Goal: Transaction & Acquisition: Purchase product/service

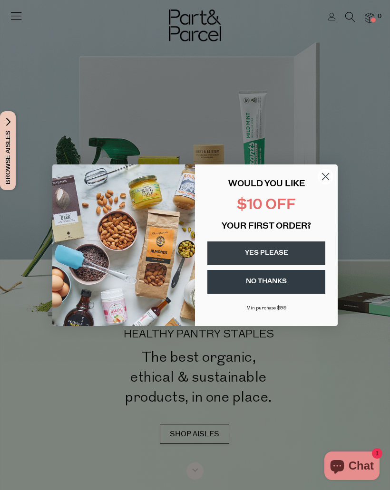
click at [325, 170] on circle "Close dialog" at bounding box center [325, 176] width 16 height 16
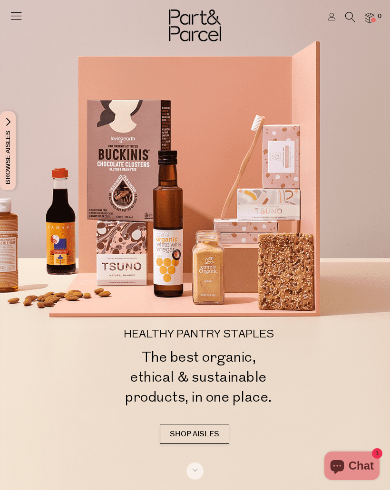
click at [347, 18] on icon at bounding box center [350, 17] width 10 height 10
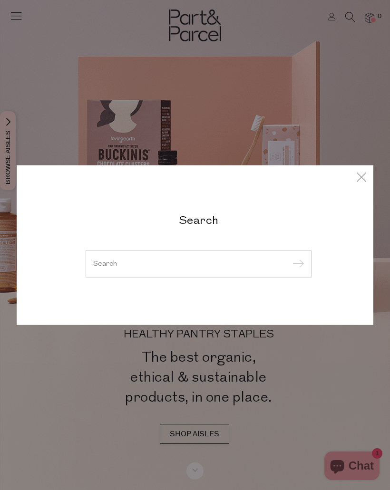
click at [241, 253] on div at bounding box center [199, 264] width 226 height 28
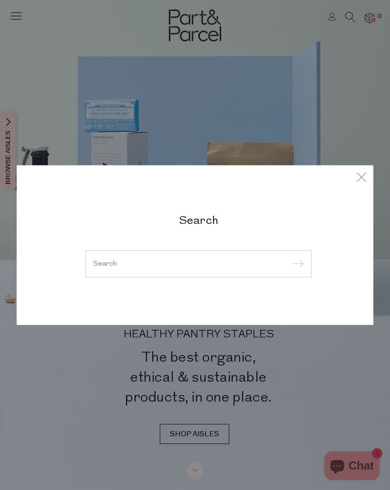
click at [222, 251] on div at bounding box center [199, 264] width 226 height 28
click at [234, 260] on input "search" at bounding box center [198, 263] width 210 height 7
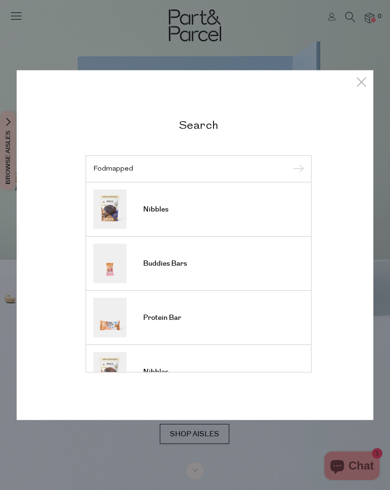
type input "Fodmapped"
click at [296, 169] on input "submit" at bounding box center [296, 169] width 14 height 14
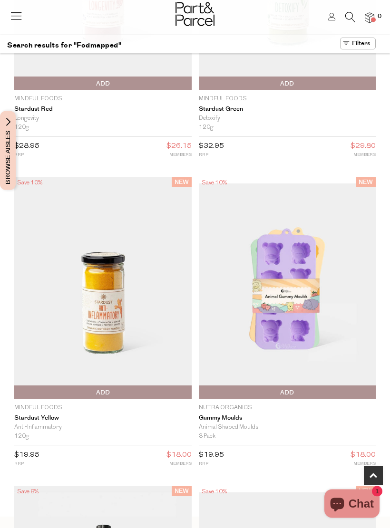
scroll to position [165, 0]
click at [304, 295] on img at bounding box center [287, 287] width 177 height 209
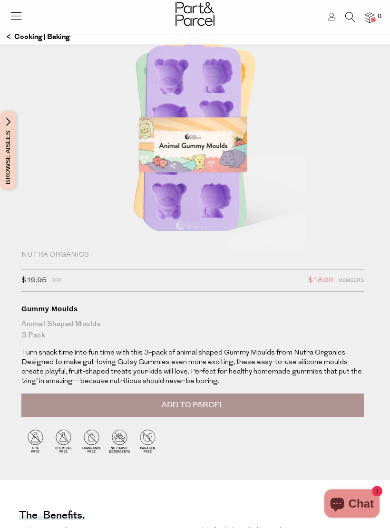
click at [259, 397] on button "Add to Parcel" at bounding box center [192, 406] width 342 height 24
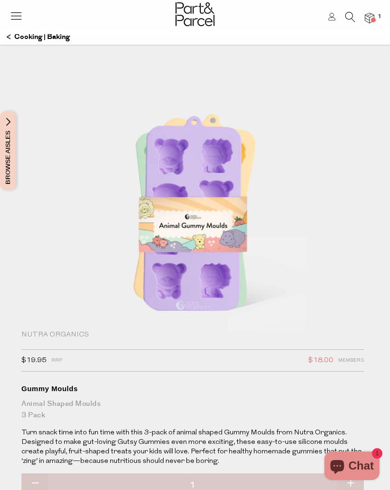
click at [17, 32] on header "Login 1" at bounding box center [195, 17] width 390 height 34
click at [17, 15] on icon at bounding box center [16, 15] width 13 height 13
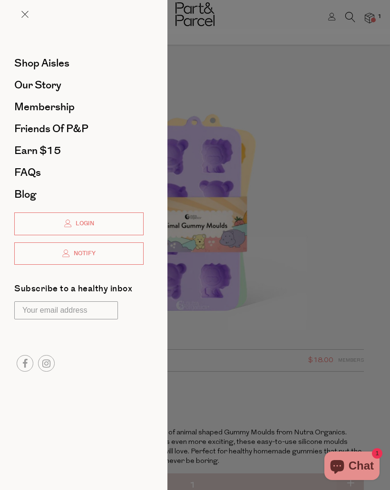
click at [226, 22] on div at bounding box center [195, 245] width 390 height 490
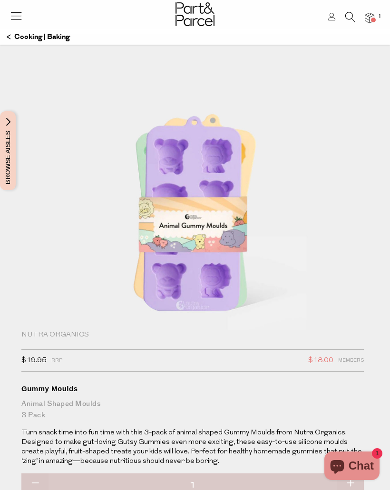
click at [201, 15] on img at bounding box center [194, 14] width 39 height 24
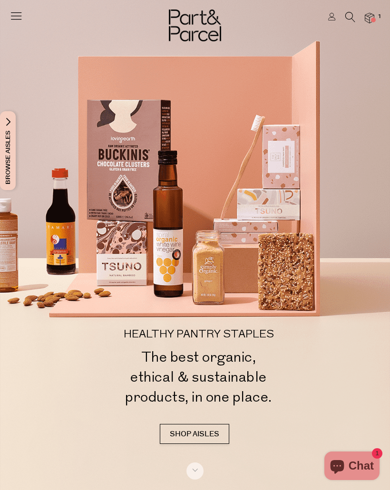
click at [351, 12] on icon at bounding box center [350, 17] width 10 height 10
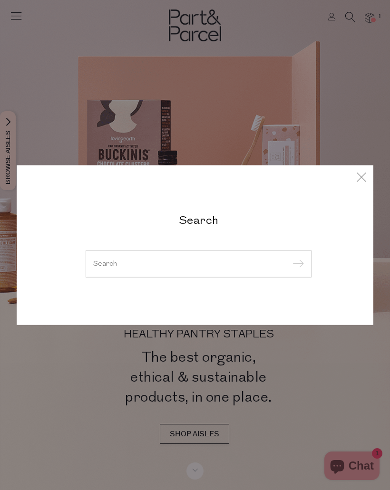
click at [239, 260] on input "search" at bounding box center [198, 263] width 210 height 7
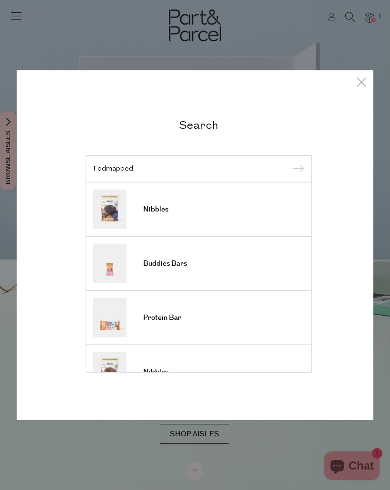
type input "Fodmapped"
click at [296, 169] on input "submit" at bounding box center [296, 169] width 14 height 14
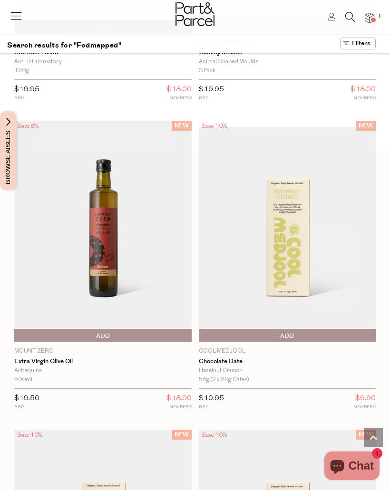
scroll to position [464, 0]
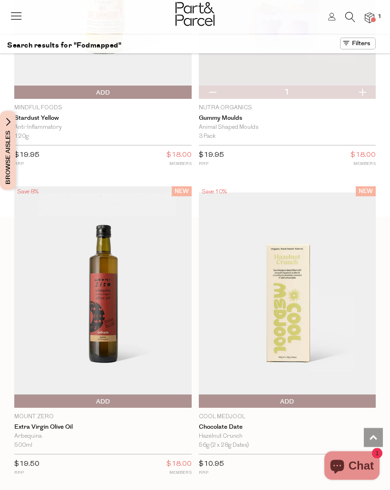
click at [20, 9] on icon at bounding box center [16, 15] width 13 height 13
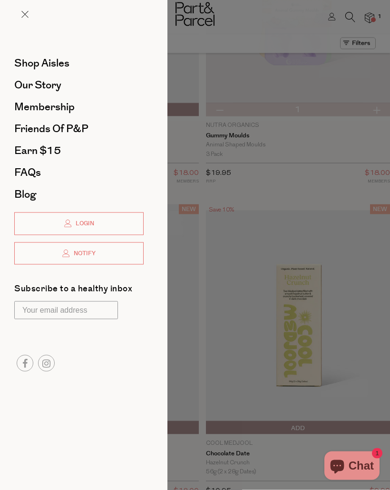
scroll to position [0, 0]
click at [335, 64] on div at bounding box center [195, 245] width 390 height 490
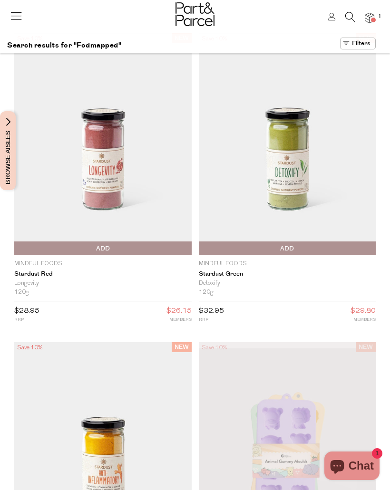
scroll to position [465, 0]
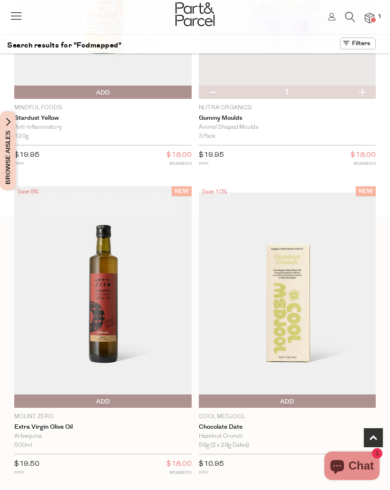
click at [349, 15] on icon at bounding box center [350, 17] width 10 height 10
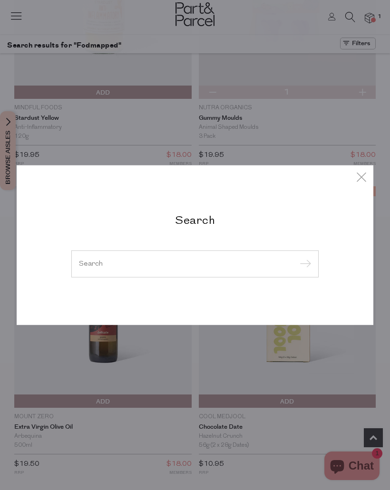
click at [212, 261] on input "search" at bounding box center [195, 263] width 232 height 7
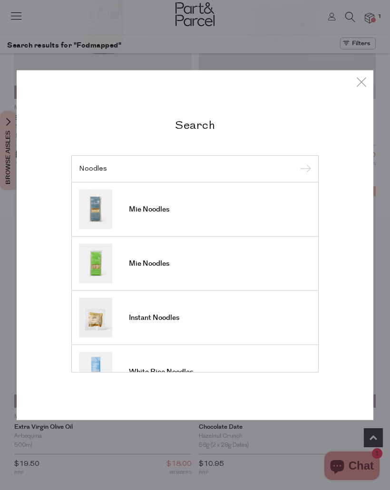
type input "Noodles"
click at [303, 169] on input "submit" at bounding box center [303, 169] width 14 height 14
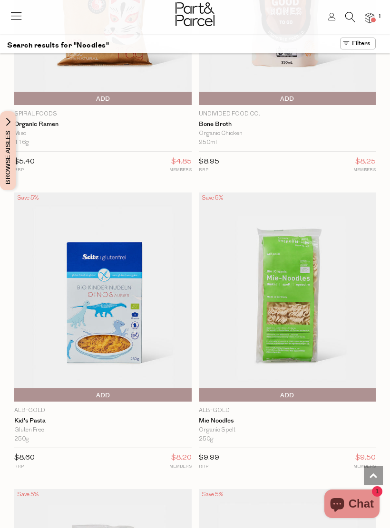
scroll to position [1340, 0]
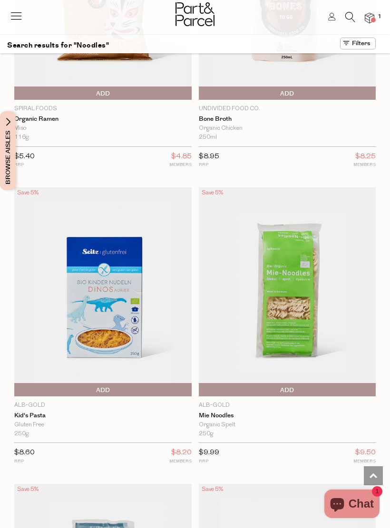
click at [330, 383] on span "Add To Parcel" at bounding box center [287, 390] width 172 height 14
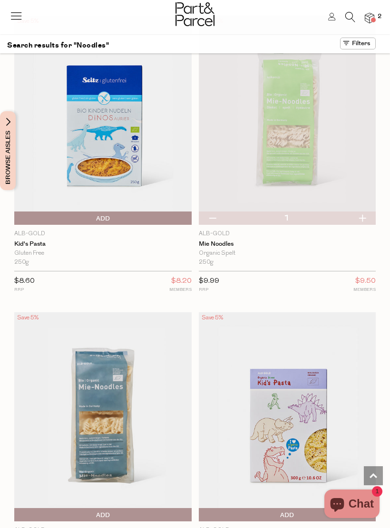
scroll to position [1518, 0]
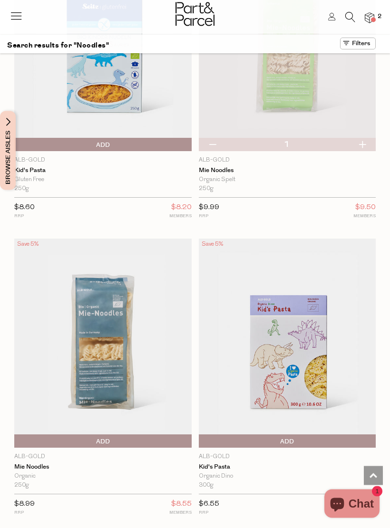
click at [153, 435] on span "Add To Parcel" at bounding box center [103, 442] width 172 height 14
click at [92, 316] on img at bounding box center [102, 343] width 177 height 209
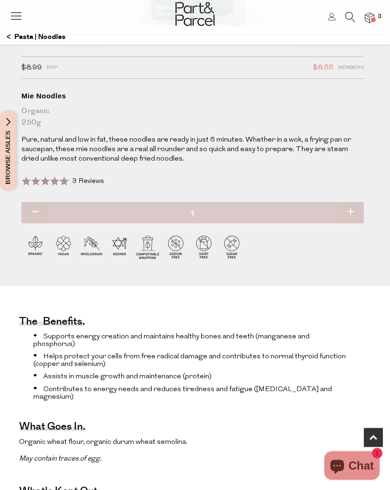
scroll to position [277, 0]
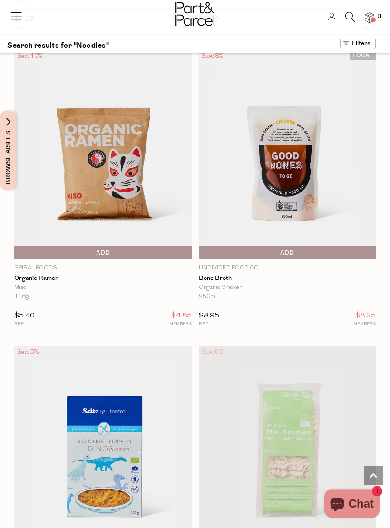
scroll to position [1181, 0]
click at [296, 388] on img at bounding box center [287, 450] width 177 height 209
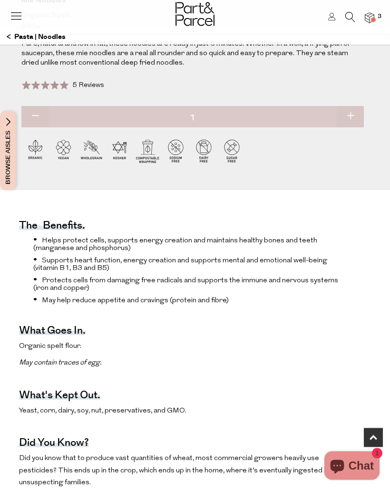
scroll to position [385, 0]
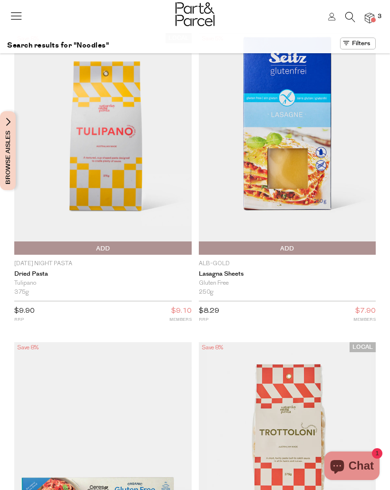
click at [316, 187] on img at bounding box center [287, 143] width 177 height 221
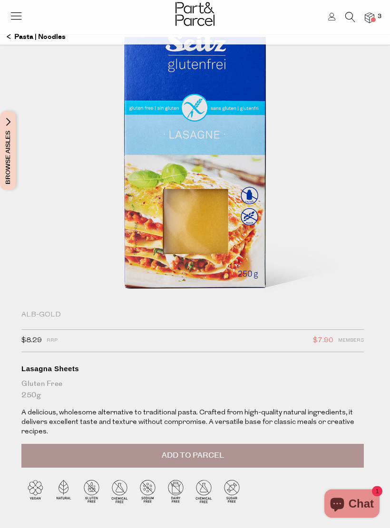
scroll to position [40, 0]
click at [299, 451] on button "Add to Parcel" at bounding box center [192, 455] width 342 height 24
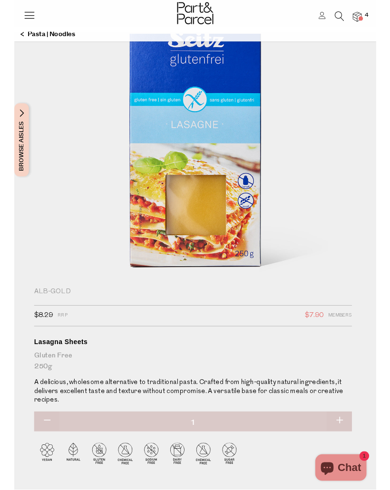
scroll to position [0, 0]
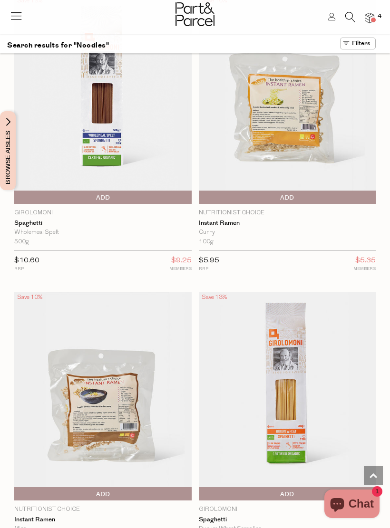
scroll to position [3907, 0]
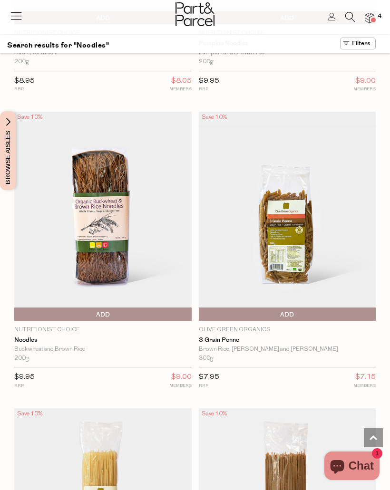
scroll to position [6135, 0]
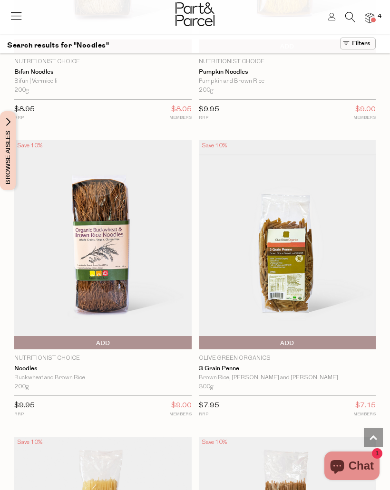
click at [349, 19] on icon at bounding box center [350, 17] width 10 height 10
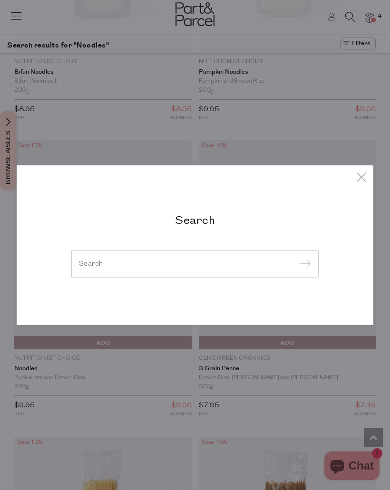
click at [220, 262] on input "search" at bounding box center [195, 263] width 232 height 7
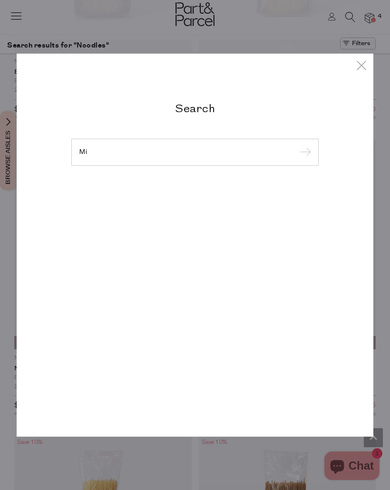
type input "M"
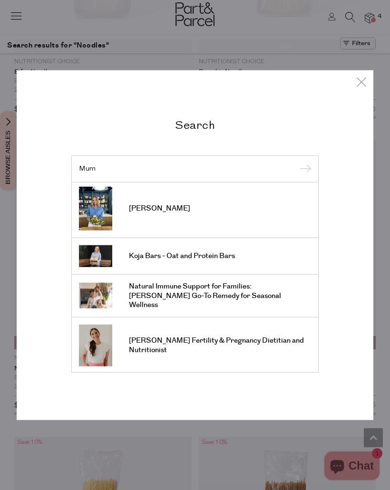
scroll to position [319, 0]
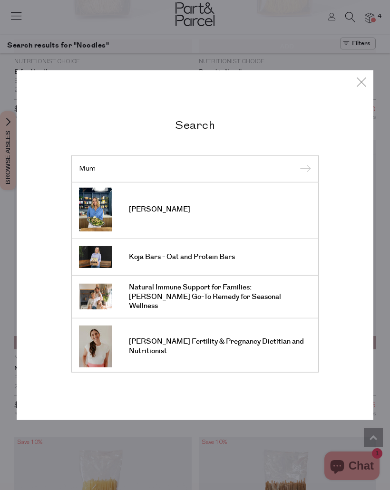
click at [244, 171] on input "Mum" at bounding box center [195, 168] width 232 height 7
type input "M"
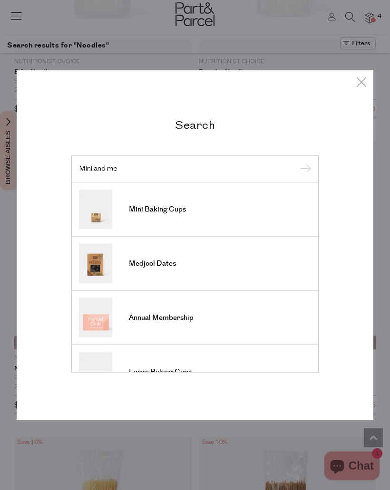
type input "Mini and me"
click at [303, 169] on input "submit" at bounding box center [303, 169] width 14 height 14
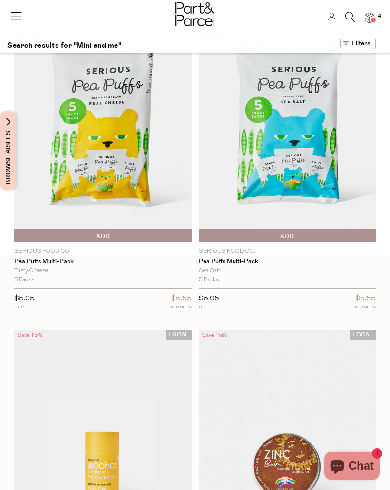
click at [19, 16] on icon at bounding box center [16, 15] width 13 height 13
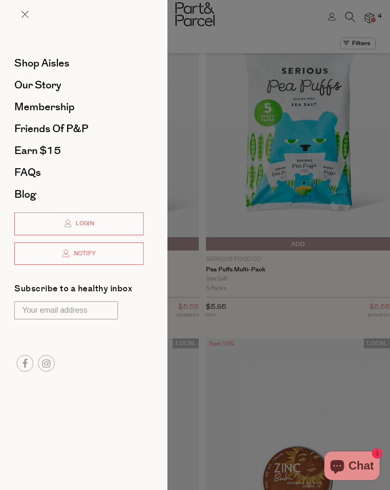
click at [57, 61] on span "Shop Aisles" at bounding box center [41, 63] width 55 height 15
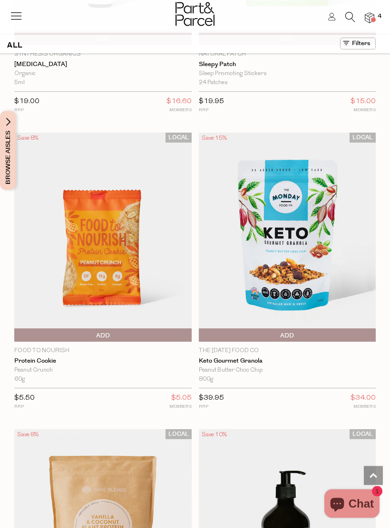
scroll to position [2872, 0]
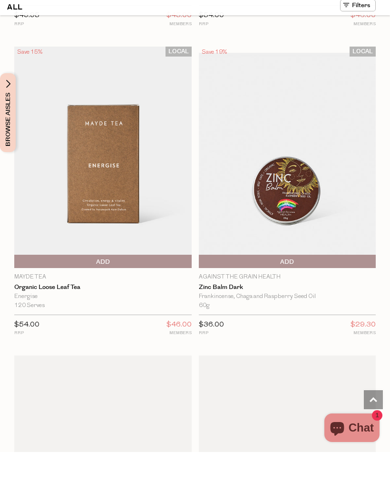
scroll to position [7145, 0]
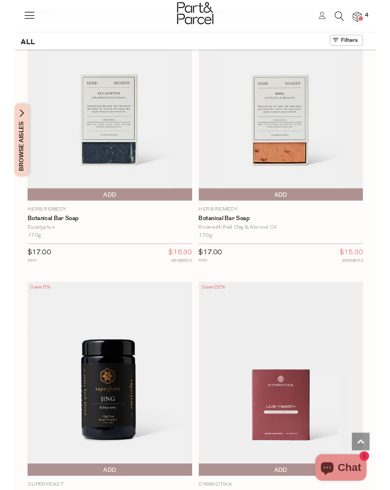
scroll to position [16405, 0]
